Goal: Complete application form

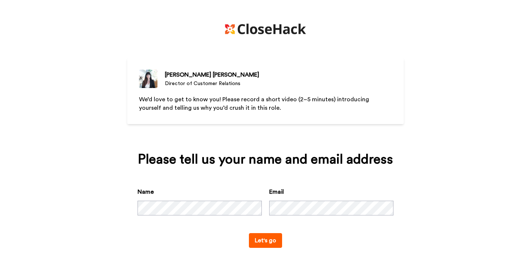
click at [270, 235] on button "Let's go" at bounding box center [265, 240] width 33 height 15
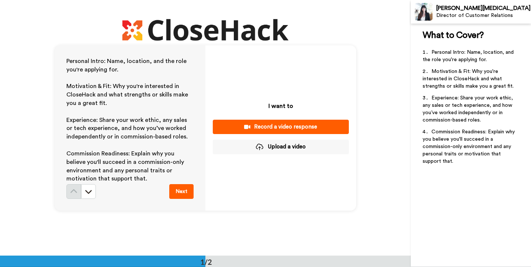
click at [266, 128] on div "Record a video response" at bounding box center [281, 127] width 124 height 8
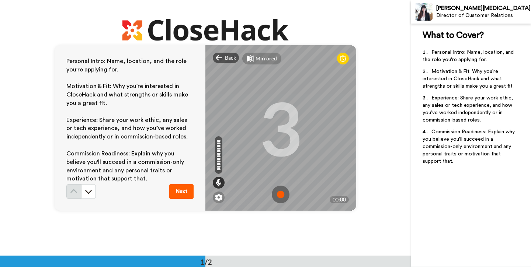
click at [178, 195] on button "Next" at bounding box center [181, 191] width 24 height 15
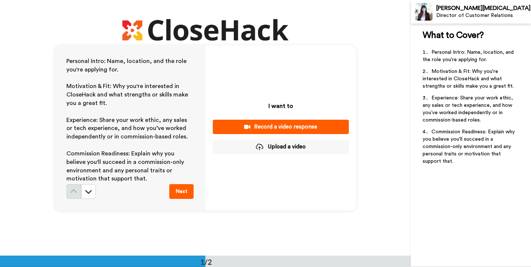
click at [285, 127] on div "Record a video response" at bounding box center [281, 127] width 124 height 8
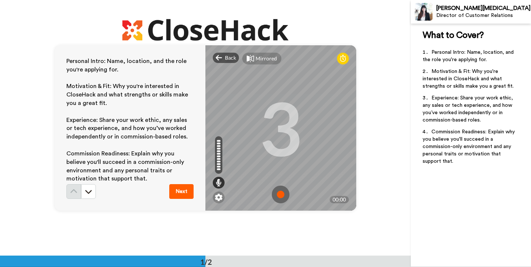
click at [280, 198] on img at bounding box center [281, 195] width 18 height 18
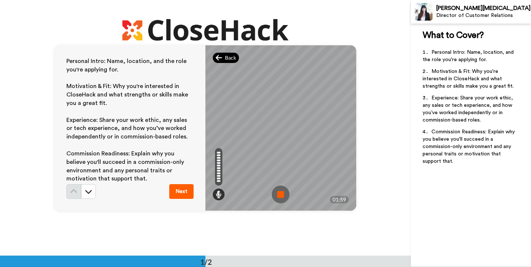
click at [225, 60] on span "Back" at bounding box center [230, 57] width 11 height 7
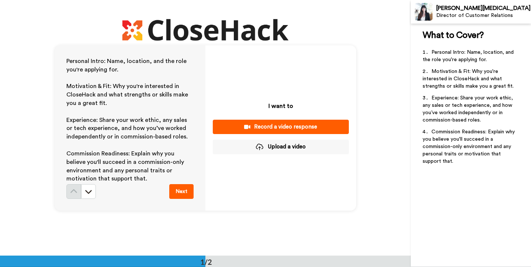
click at [250, 128] on icon at bounding box center [247, 127] width 6 height 4
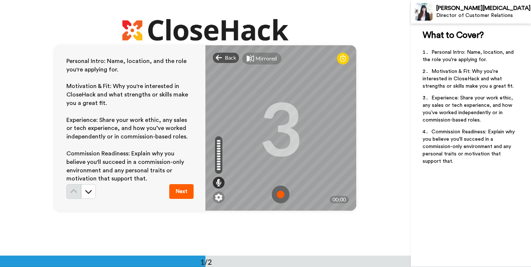
click at [281, 191] on img at bounding box center [281, 195] width 18 height 18
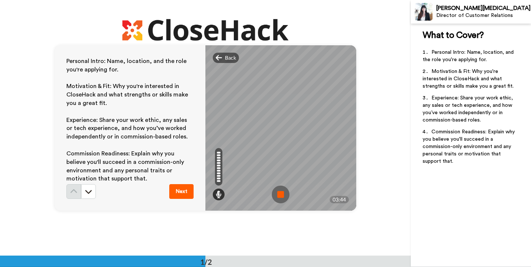
click at [280, 198] on img at bounding box center [281, 195] width 18 height 18
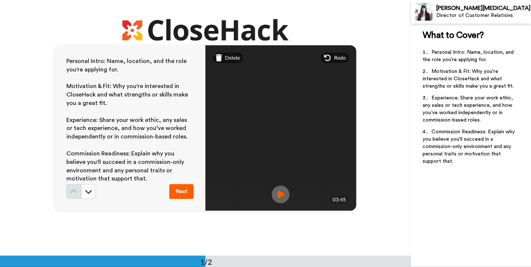
click at [179, 191] on button "Next" at bounding box center [181, 191] width 24 height 15
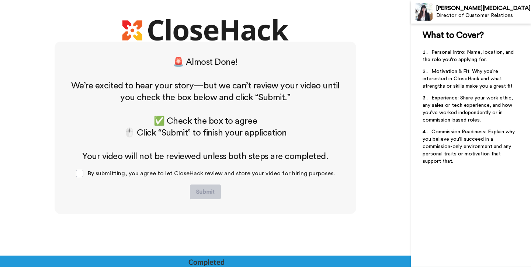
scroll to position [215, 0]
click at [125, 178] on div "By submitting, you agree to let CloseHack review and store your video for hirin…" at bounding box center [205, 173] width 271 height 22
click at [101, 176] on span "By submitting, you agree to let CloseHack review and store your video for hirin…" at bounding box center [211, 173] width 247 height 6
click at [81, 175] on span at bounding box center [79, 173] width 7 height 7
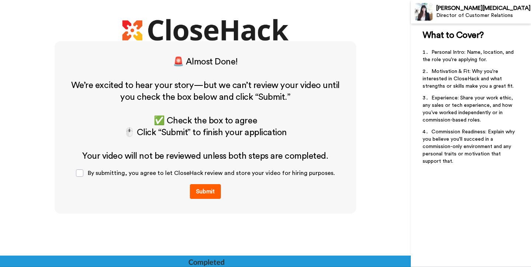
click at [210, 193] on button "Submit" at bounding box center [205, 191] width 31 height 15
